Goal: Information Seeking & Learning: Learn about a topic

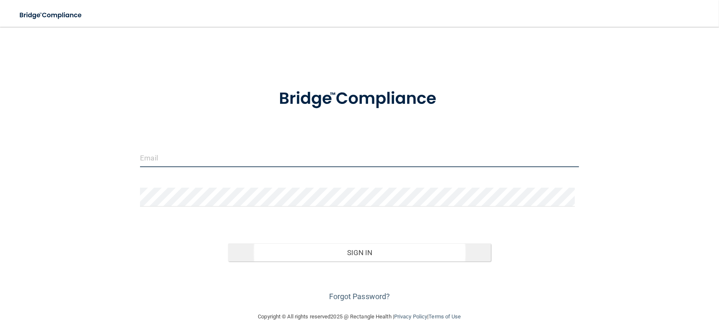
type input "[EMAIL_ADDRESS][DOMAIN_NAME]"
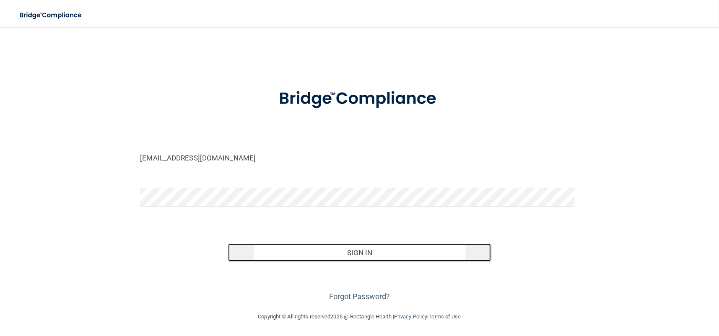
click at [351, 247] on button "Sign In" at bounding box center [359, 253] width 263 height 18
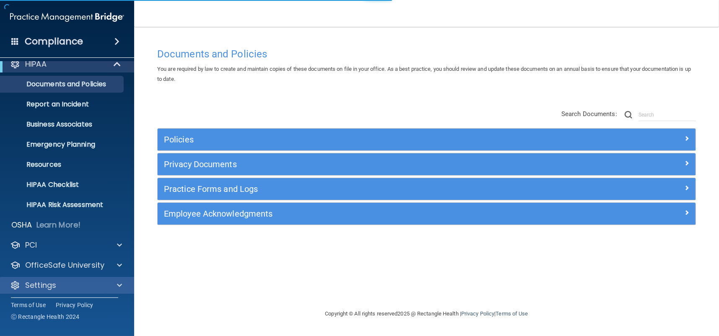
scroll to position [11, 0]
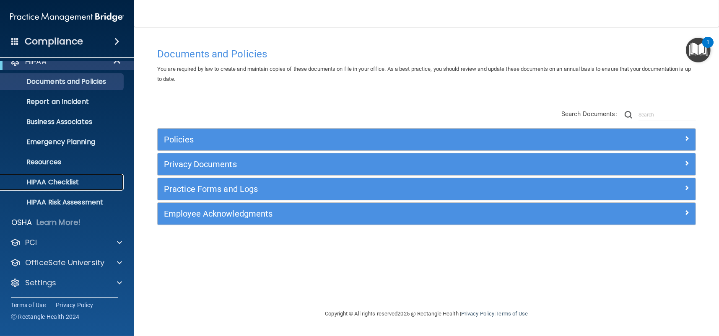
click at [58, 184] on p "HIPAA Checklist" at bounding box center [62, 182] width 114 height 8
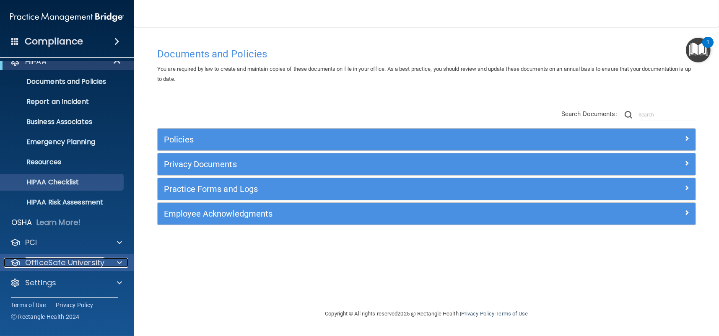
click at [68, 263] on p "OfficeSafe University" at bounding box center [64, 263] width 79 height 10
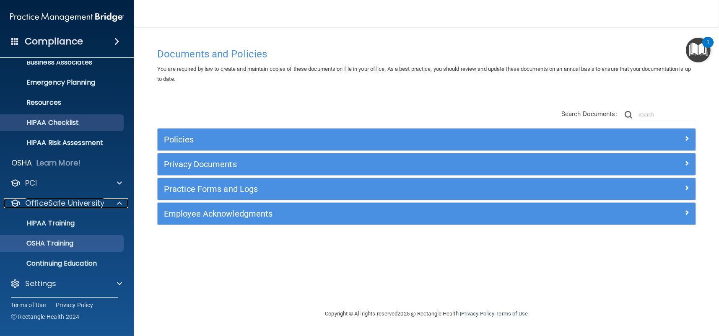
scroll to position [72, 0]
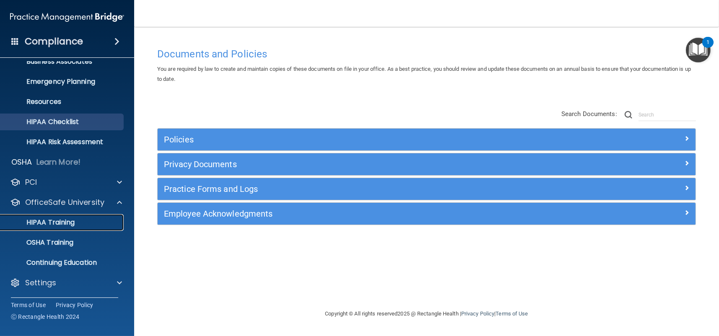
click at [48, 224] on p "HIPAA Training" at bounding box center [39, 222] width 69 height 8
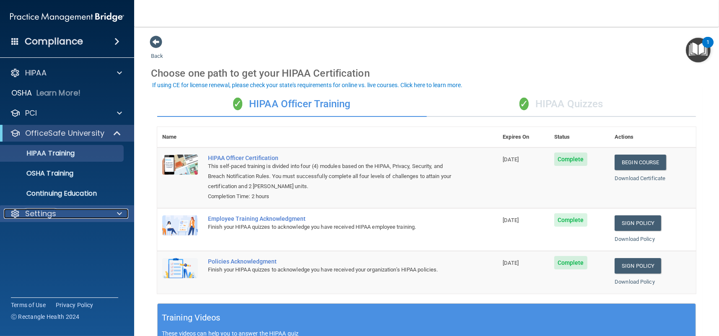
click at [54, 212] on p "Settings" at bounding box center [40, 214] width 31 height 10
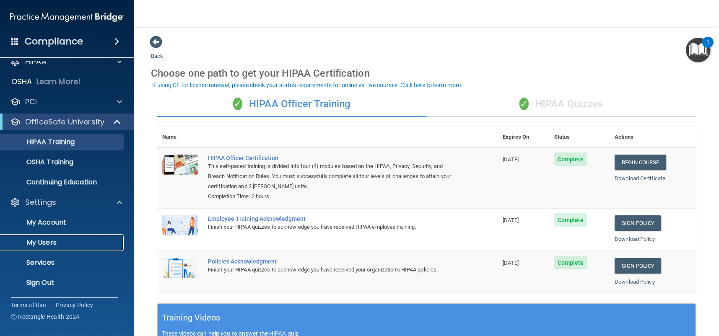
click at [44, 236] on link "My Users" at bounding box center [58, 242] width 132 height 17
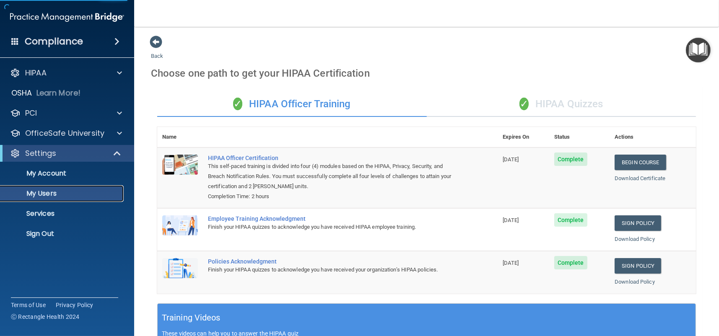
select select "20"
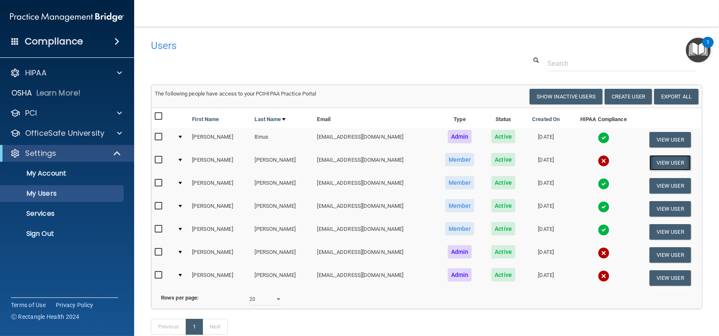
click at [664, 159] on button "View User" at bounding box center [671, 163] width 42 height 16
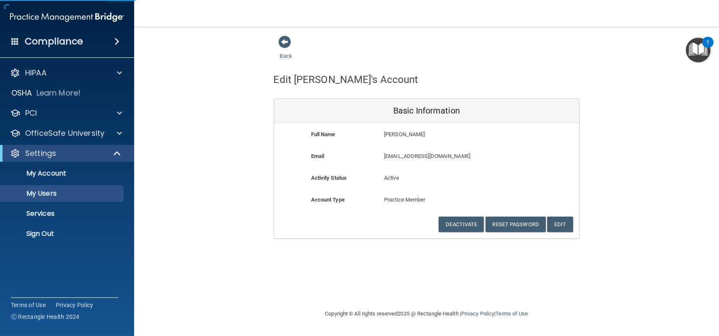
select select "20"
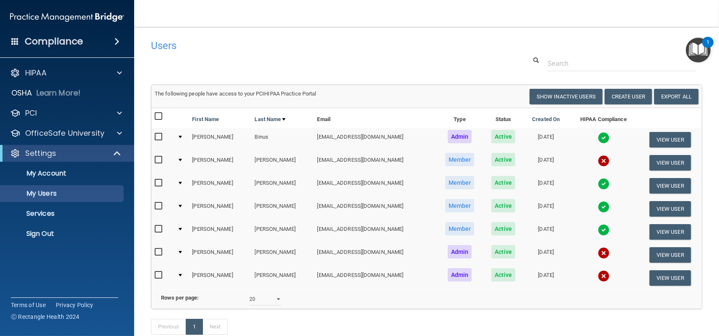
click at [180, 159] on div at bounding box center [180, 160] width 3 height 3
click at [182, 160] on div at bounding box center [180, 160] width 3 height 3
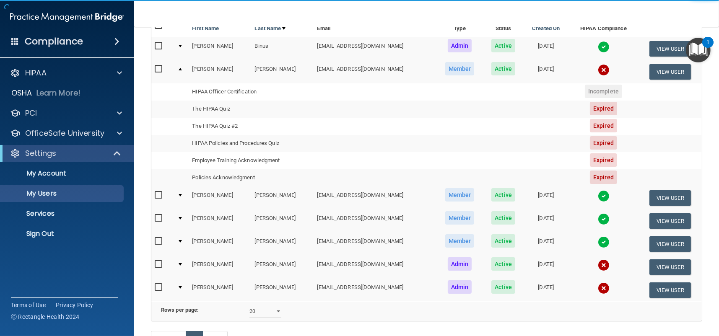
scroll to position [42, 0]
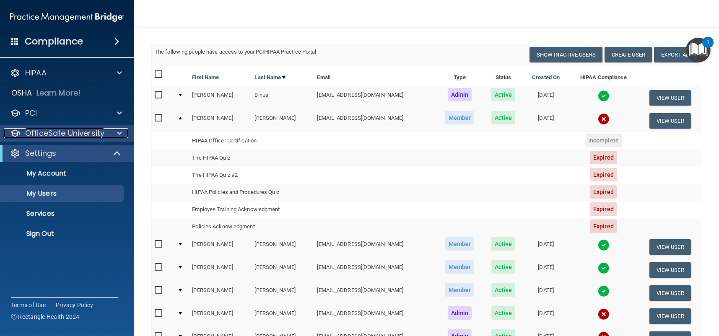
click at [81, 135] on p "OfficeSafe University" at bounding box center [64, 133] width 79 height 10
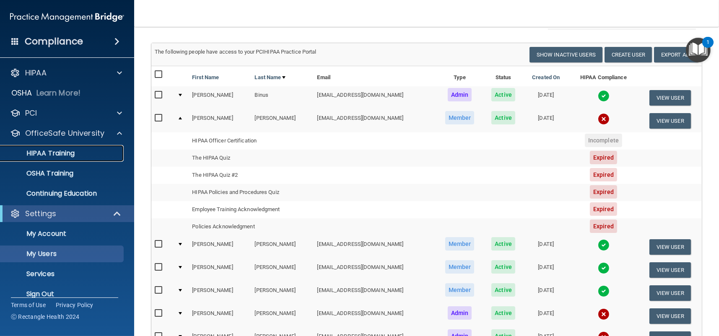
click at [62, 156] on p "HIPAA Training" at bounding box center [39, 153] width 69 height 8
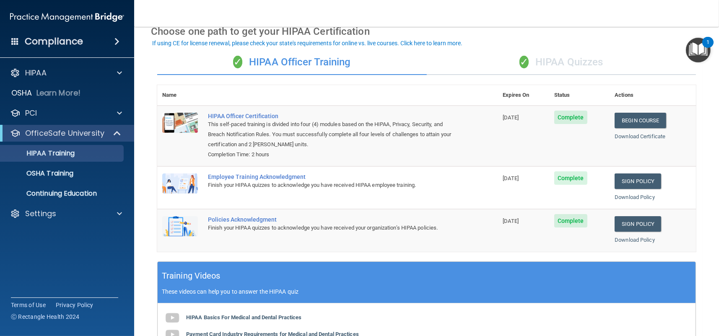
click at [562, 63] on div "✓ HIPAA Quizzes" at bounding box center [562, 62] width 270 height 25
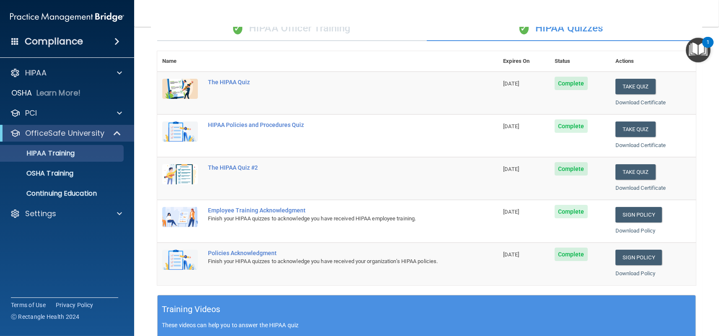
scroll to position [42, 0]
